Goal: Use online tool/utility: Utilize a website feature to perform a specific function

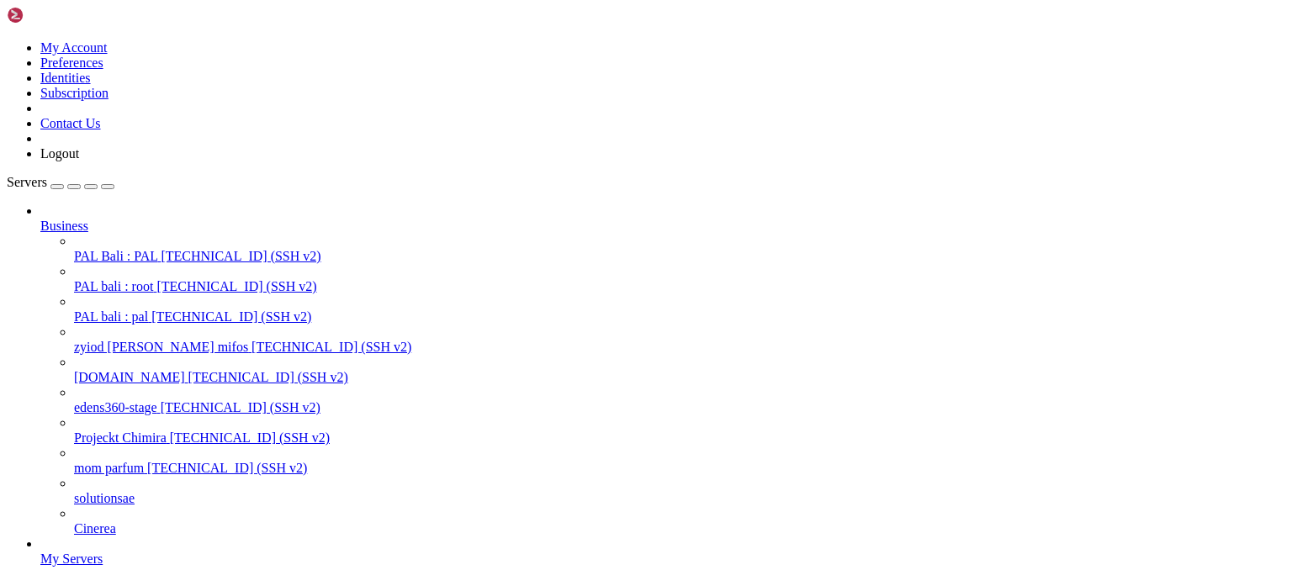
scroll to position [116, 0]
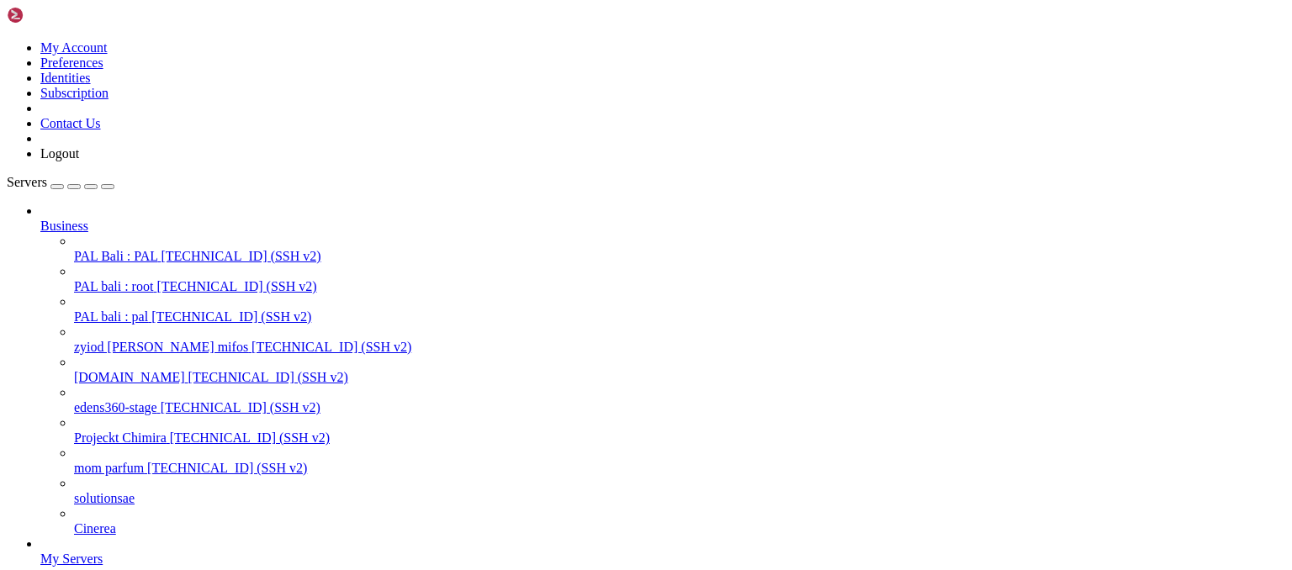
scroll to position [4252, 0]
drag, startPoint x: 62, startPoint y: 2391, endPoint x: 290, endPoint y: 2390, distance: 227.9
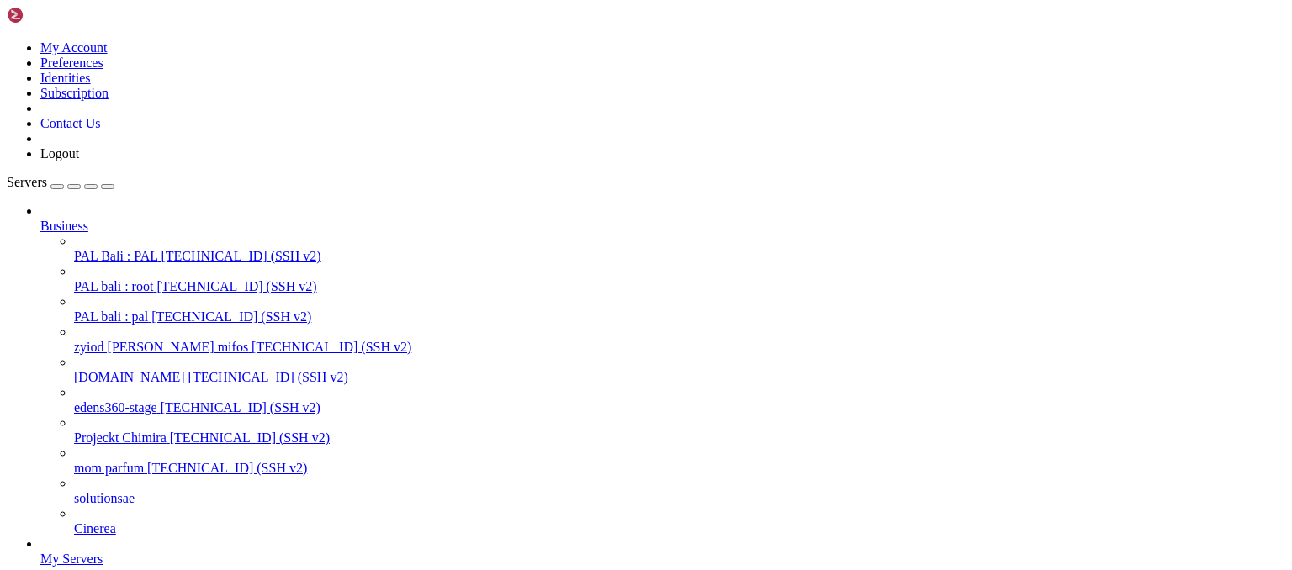
drag, startPoint x: 595, startPoint y: 2596, endPoint x: 315, endPoint y: 2551, distance: 284.4
